Goal: Obtain resource: Obtain resource

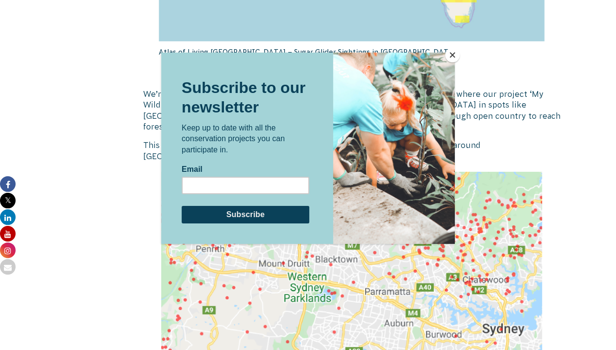
scroll to position [1526, 0]
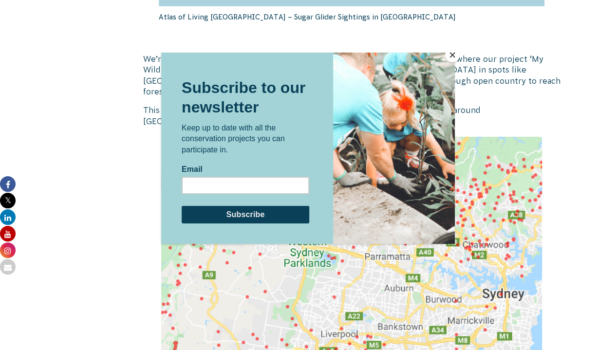
click at [453, 54] on button "Close" at bounding box center [452, 55] width 15 height 15
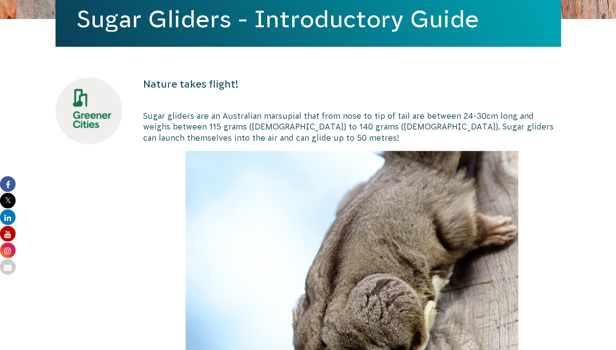
scroll to position [100, 0]
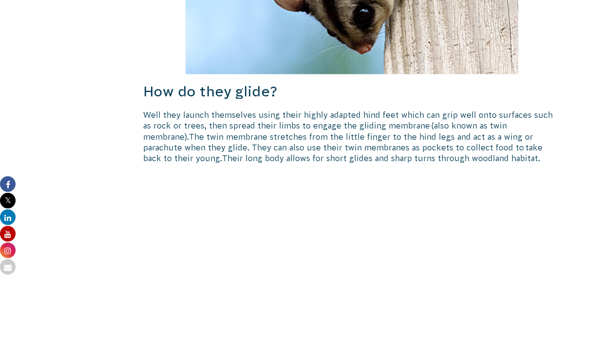
scroll to position [553, 0]
